Goal: Task Accomplishment & Management: Manage account settings

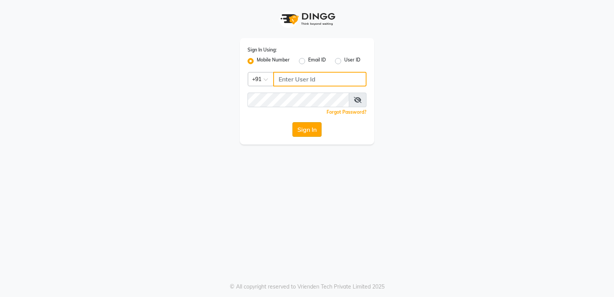
type input "9506660055"
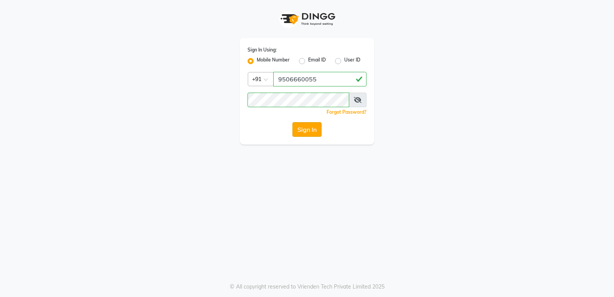
click at [310, 132] on button "Sign In" at bounding box center [306, 129] width 29 height 15
click at [310, 132] on div "Sign In" at bounding box center [306, 129] width 119 height 15
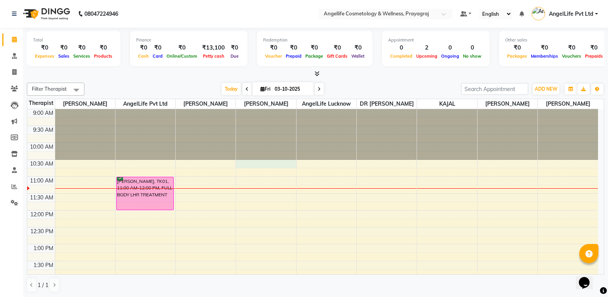
click at [278, 175] on div "9:00 AM 9:30 AM 10:00 AM 10:30 AM 11:00 AM 11:30 AM 12:00 PM 12:30 PM 1:00 PM 1…" at bounding box center [312, 294] width 571 height 371
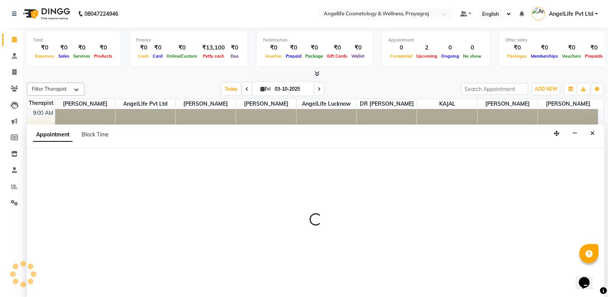
scroll to position [0, 0]
select select "26853"
select select "tentative"
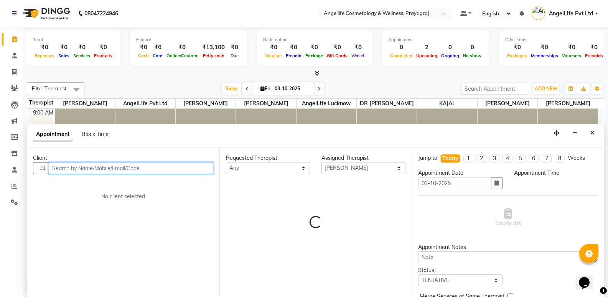
select select "630"
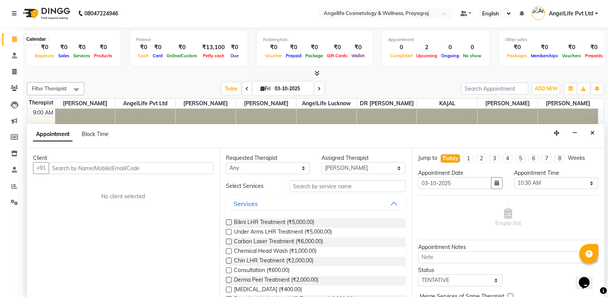
click at [14, 37] on icon at bounding box center [14, 39] width 5 height 6
click at [12, 38] on icon at bounding box center [14, 39] width 5 height 6
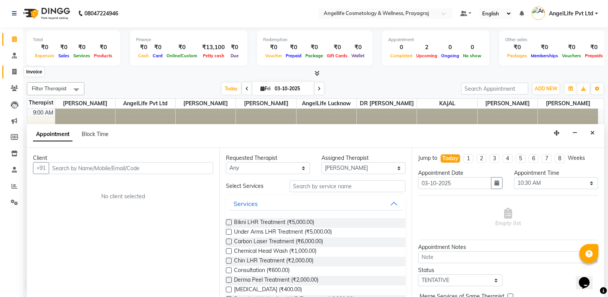
click at [15, 73] on icon at bounding box center [14, 72] width 4 height 6
select select "service"
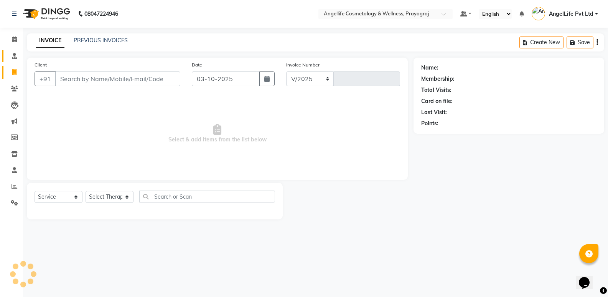
select select "4531"
type input "1562"
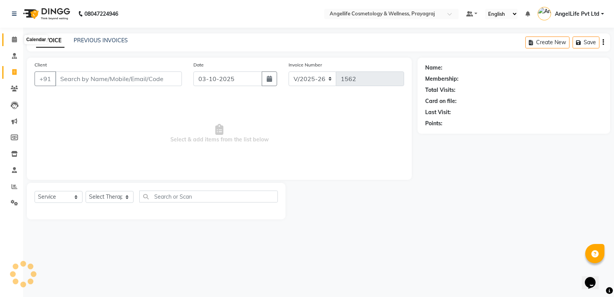
click at [15, 40] on icon at bounding box center [14, 39] width 5 height 6
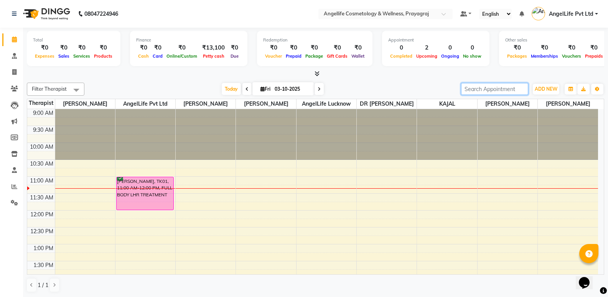
click at [503, 87] on input "search" at bounding box center [494, 89] width 67 height 12
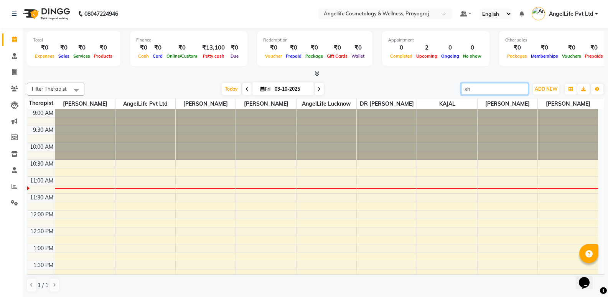
type input "s"
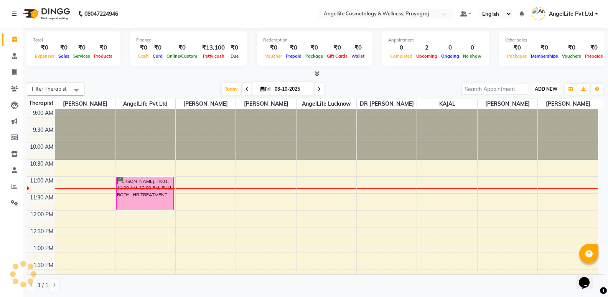
click at [543, 88] on span "ADD NEW" at bounding box center [546, 89] width 23 height 6
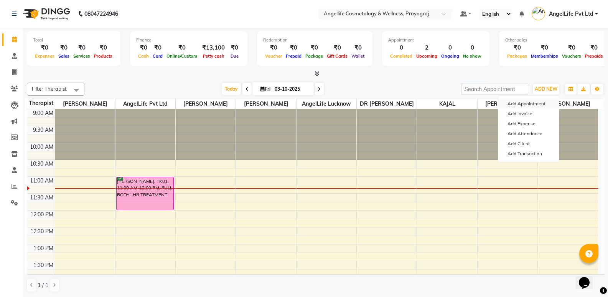
click at [524, 105] on button "Add Appointment" at bounding box center [528, 104] width 61 height 10
select select "tentative"
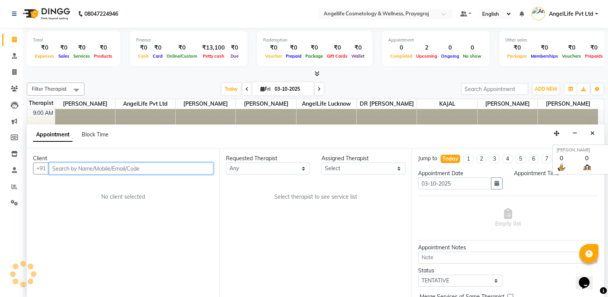
scroll to position [0, 0]
select select "600"
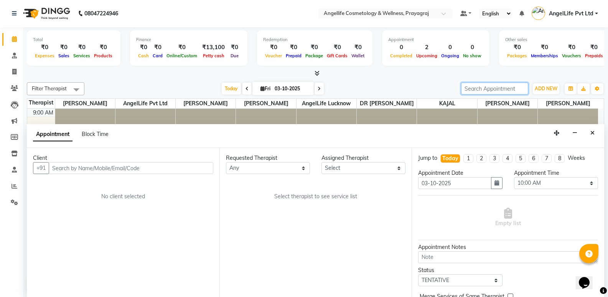
click at [494, 91] on input "search" at bounding box center [494, 88] width 67 height 12
type input "[PERSON_NAME]"
click at [496, 91] on input "[PERSON_NAME]" at bounding box center [494, 89] width 67 height 12
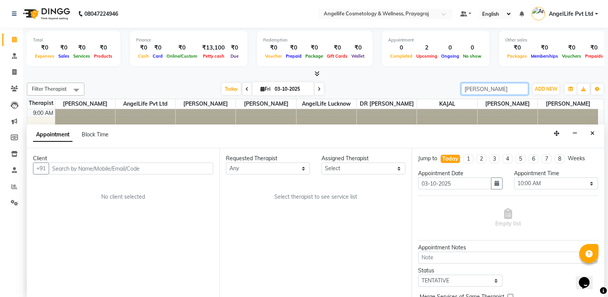
click at [496, 91] on input "[PERSON_NAME]" at bounding box center [494, 89] width 67 height 12
click at [522, 91] on input "[PERSON_NAME]" at bounding box center [494, 89] width 67 height 12
click at [522, 87] on input "[PERSON_NAME]" at bounding box center [494, 89] width 67 height 12
click at [542, 91] on span "ADD NEW" at bounding box center [546, 89] width 23 height 6
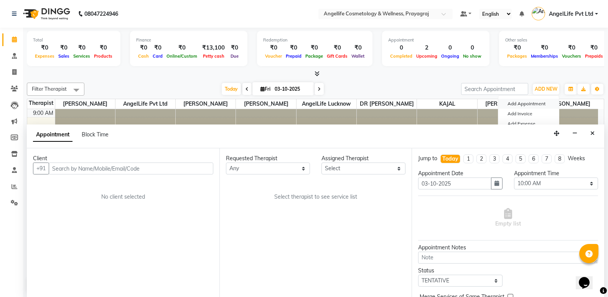
click at [533, 103] on button "Add Appointment" at bounding box center [528, 104] width 61 height 10
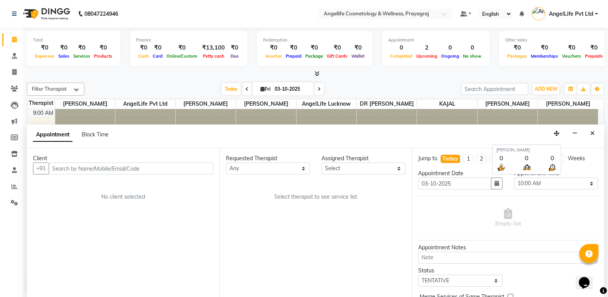
scroll to position [0, 0]
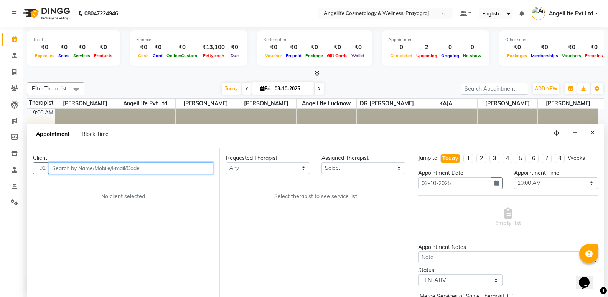
click at [117, 165] on input "text" at bounding box center [131, 168] width 165 height 12
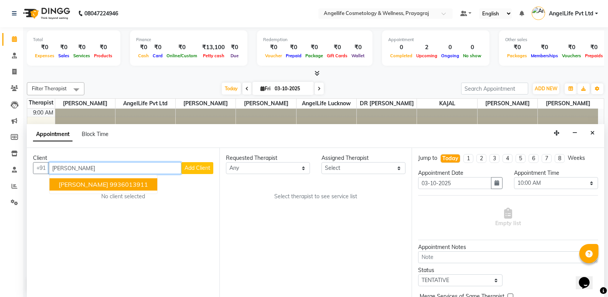
click at [108, 184] on span "[PERSON_NAME]" at bounding box center [83, 184] width 49 height 8
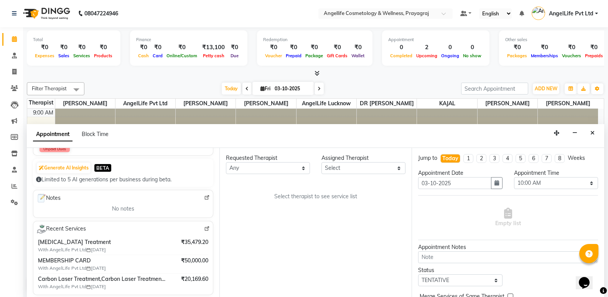
scroll to position [115, 0]
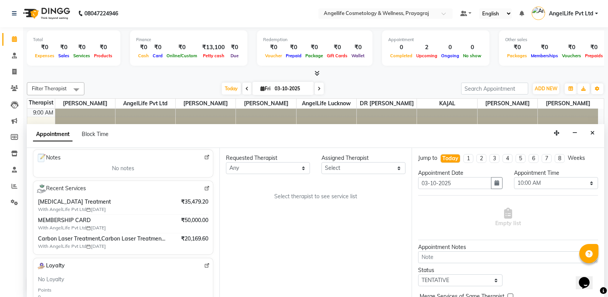
type input "9936013911"
click at [450, 278] on select "Select TENTATIVE CONFIRM CHECK-IN UPCOMING" at bounding box center [460, 280] width 84 height 12
click at [450, 274] on select "Select TENTATIVE CONFIRM CHECK-IN UPCOMING" at bounding box center [460, 280] width 84 height 12
select select "confirm booking"
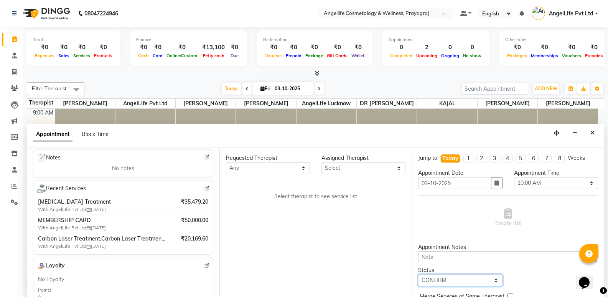
click at [418, 274] on select "Select TENTATIVE CONFIRM CHECK-IN UPCOMING" at bounding box center [460, 280] width 84 height 12
click at [261, 166] on select "Any AngelLife Lucknow AngelLife Pvt Ltd DR [PERSON_NAME] [PERSON_NAME] [PERSON_…" at bounding box center [268, 168] width 84 height 12
select select "77855"
click at [226, 162] on select "Any AngelLife Lucknow AngelLife Pvt Ltd DR [PERSON_NAME] [PERSON_NAME] [PERSON_…" at bounding box center [268, 168] width 84 height 12
select select "77855"
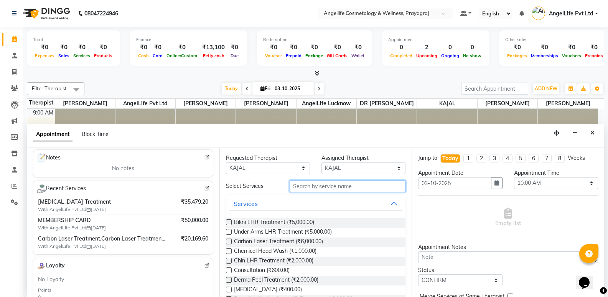
click at [325, 185] on input "text" at bounding box center [348, 186] width 116 height 12
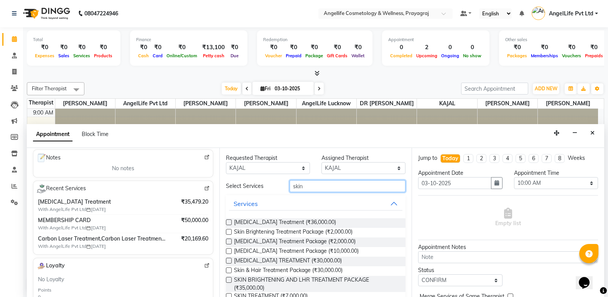
type input "skin"
click at [229, 223] on label at bounding box center [229, 222] width 6 height 6
click at [229, 223] on input "checkbox" at bounding box center [228, 222] width 5 height 5
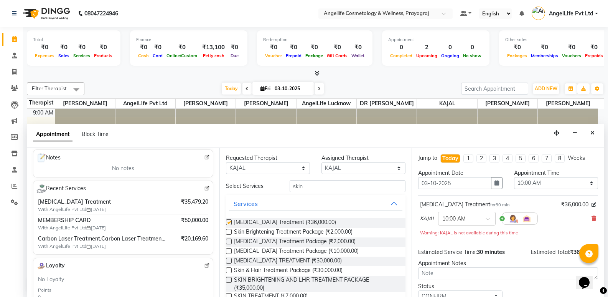
checkbox input "false"
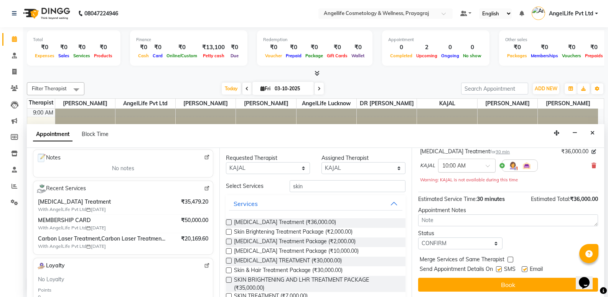
scroll to position [54, 0]
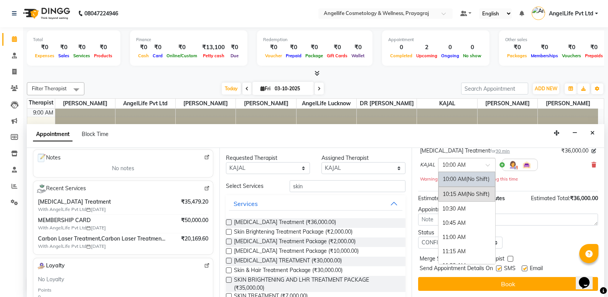
click at [489, 163] on span at bounding box center [491, 167] width 10 height 8
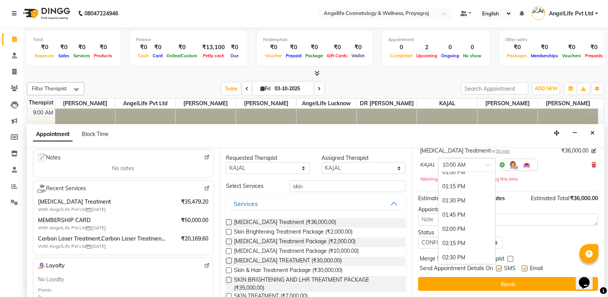
scroll to position [192, 0]
click at [471, 214] on div "02:00 PM" at bounding box center [467, 215] width 57 height 14
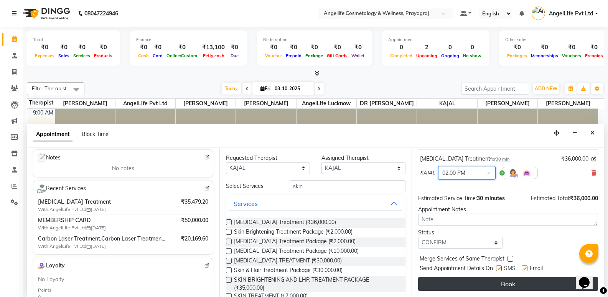
click at [477, 285] on button "Book" at bounding box center [508, 284] width 180 height 14
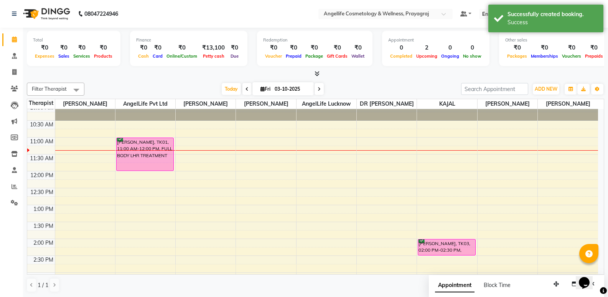
scroll to position [38, 0]
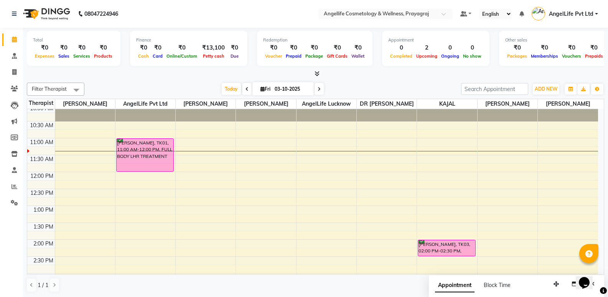
drag, startPoint x: 209, startPoint y: 50, endPoint x: 188, endPoint y: 70, distance: 28.5
click at [188, 70] on div "Total ₹0 Expenses ₹0 Sales ₹0 Services ₹0 Products Finance ₹0 Cash ₹0 Card ₹0 O…" at bounding box center [315, 53] width 577 height 50
click at [207, 49] on div "₹13,100" at bounding box center [213, 47] width 29 height 9
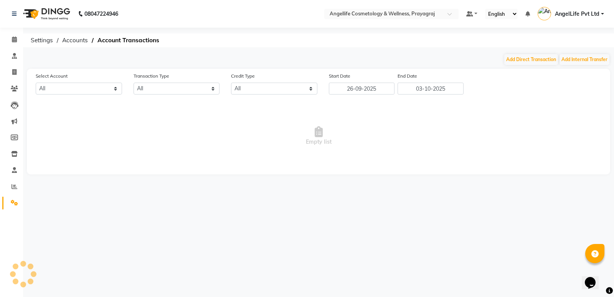
select select "3353"
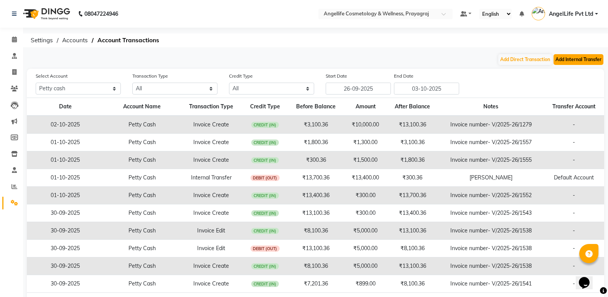
click at [568, 59] on button "Add Internal Transfer" at bounding box center [579, 59] width 50 height 11
select select "internal transfer"
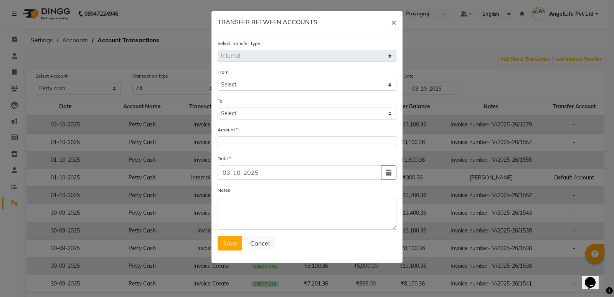
select select "3353"
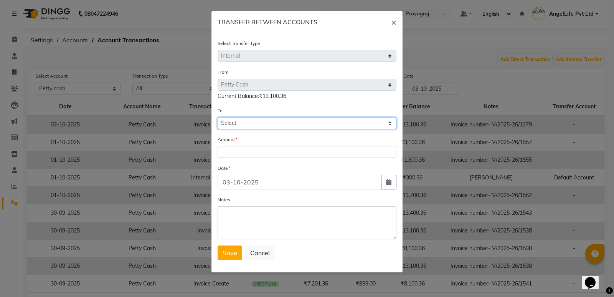
click at [238, 123] on select "Select [PERSON_NAME] Cash Default Account" at bounding box center [307, 123] width 179 height 12
click at [238, 120] on select "Select [PERSON_NAME] Cash Default Account" at bounding box center [307, 123] width 179 height 12
select select "3354"
click at [218, 117] on select "Select [PERSON_NAME] Cash Default Account" at bounding box center [307, 123] width 179 height 12
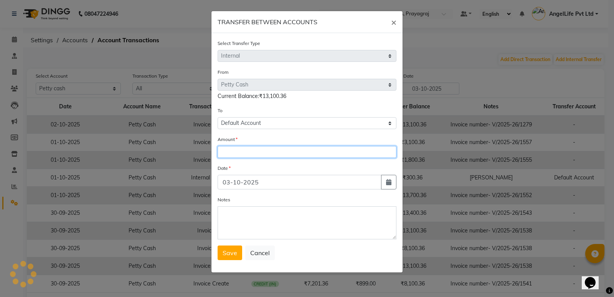
click at [227, 150] on input "number" at bounding box center [307, 152] width 179 height 12
type input "13100"
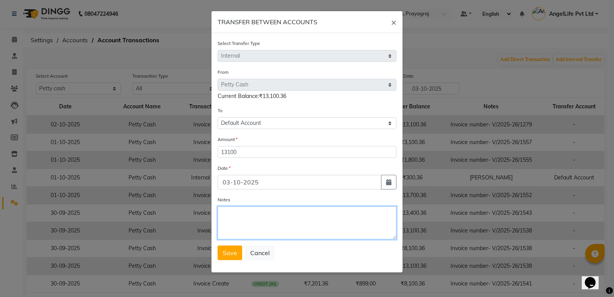
click at [234, 220] on textarea "Notes" at bounding box center [307, 222] width 179 height 33
type textarea "[PERSON_NAME]"
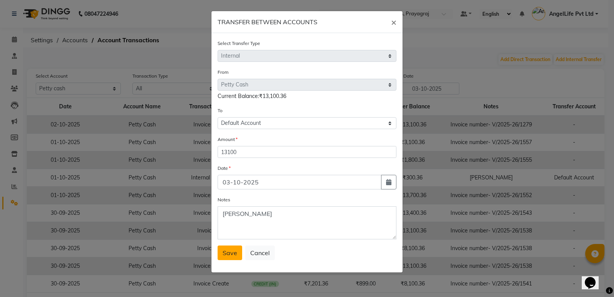
click at [234, 257] on button "Save" at bounding box center [230, 252] width 25 height 15
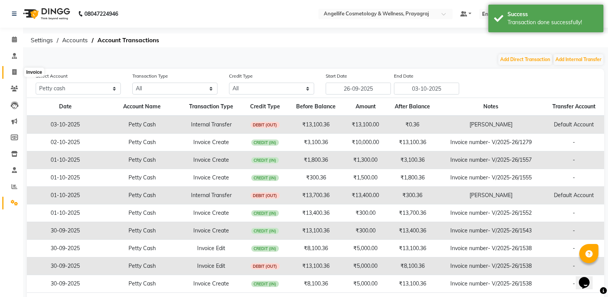
click at [14, 74] on icon at bounding box center [14, 72] width 4 height 6
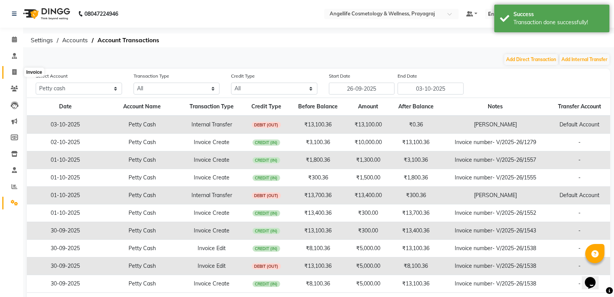
select select "service"
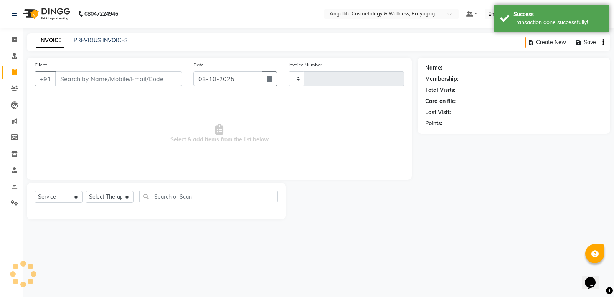
type input "1562"
select select "4531"
click at [92, 41] on link "PREVIOUS INVOICES" at bounding box center [101, 40] width 54 height 7
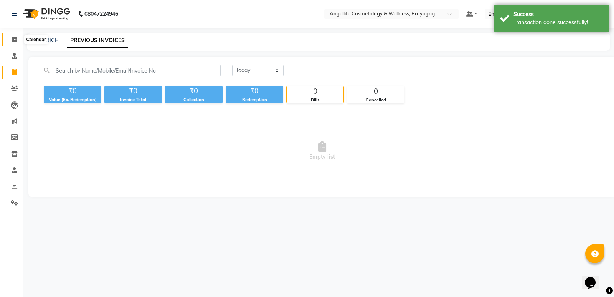
click at [13, 43] on span at bounding box center [14, 39] width 13 height 9
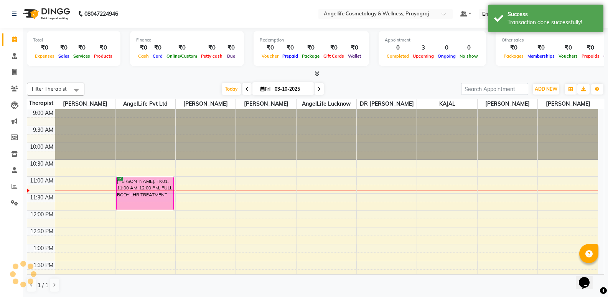
scroll to position [68, 0]
